Goal: Transaction & Acquisition: Subscribe to service/newsletter

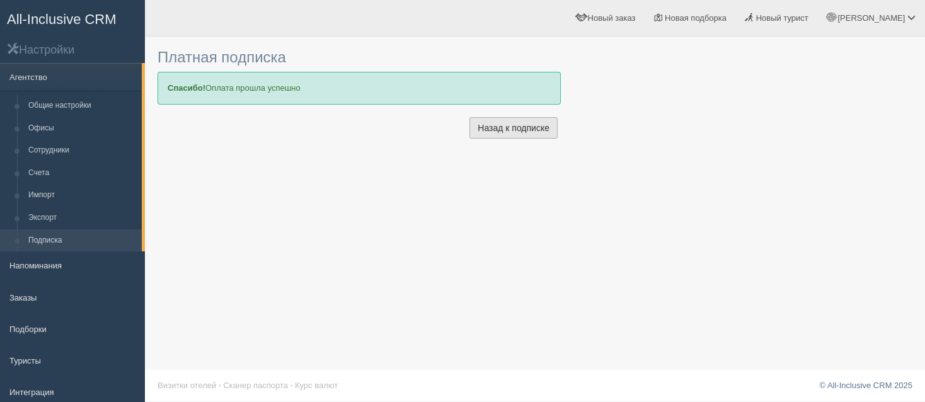
click at [544, 126] on link "Назад к подписке" at bounding box center [514, 127] width 88 height 21
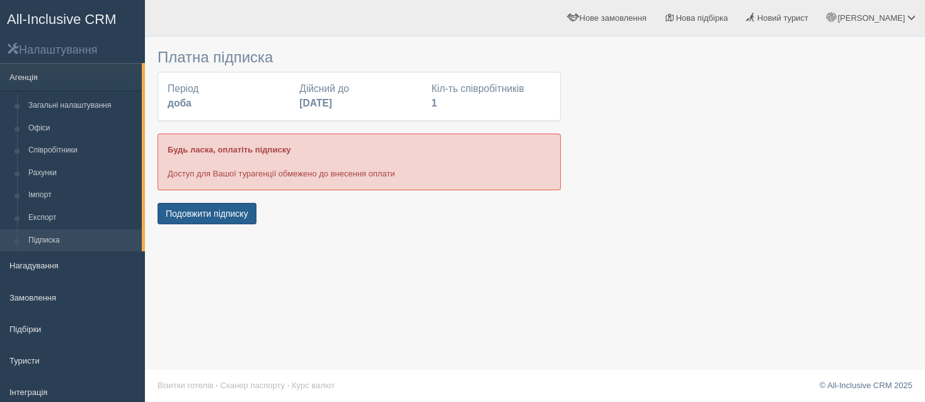
click at [252, 220] on button "Подовжити підписку" at bounding box center [207, 213] width 99 height 21
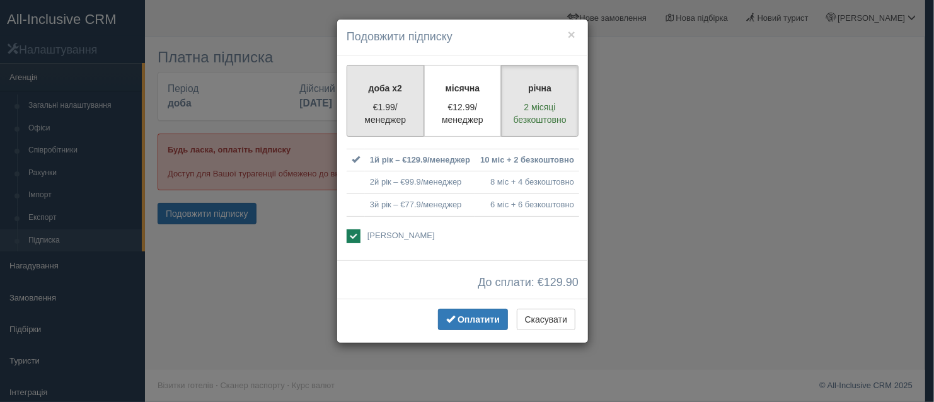
click at [388, 118] on p "€1.99/менеджер" at bounding box center [385, 113] width 61 height 25
radio input "true"
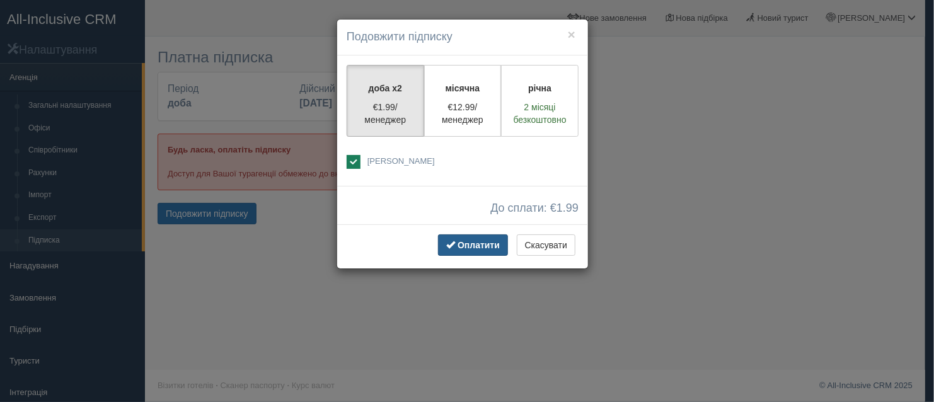
click at [490, 244] on span "Оплатити" at bounding box center [479, 245] width 42 height 10
